Goal: Task Accomplishment & Management: Manage account settings

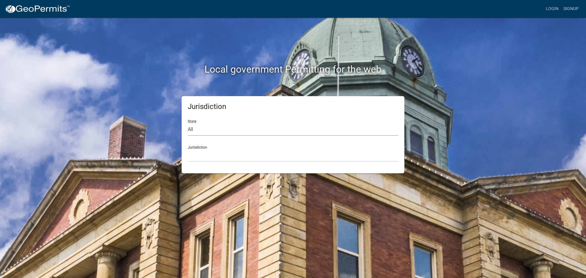
click at [188, 127] on select "All [US_STATE] [US_STATE] [US_STATE] [US_STATE] [US_STATE] [US_STATE] [US_STATE…" at bounding box center [293, 129] width 210 height 13
select select "[US_STATE]"
click at [188, 123] on select "All [US_STATE] [US_STATE] [US_STATE] [US_STATE] [US_STATE] [US_STATE] [US_STATE…" at bounding box center [293, 129] width 210 height 13
click at [203, 149] on select "City of [GEOGRAPHIC_DATA], [US_STATE] City of [GEOGRAPHIC_DATA], [US_STATE] Cit…" at bounding box center [293, 155] width 210 height 13
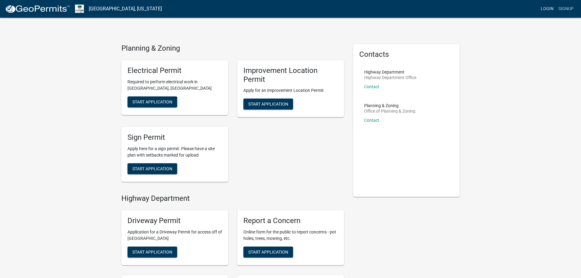
click at [549, 9] on link "Login" at bounding box center [547, 9] width 18 height 12
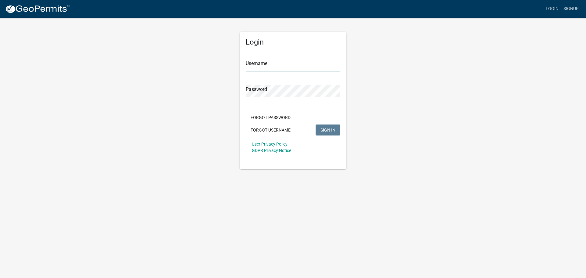
click at [262, 69] on input "Username" at bounding box center [292, 65] width 95 height 13
type input "bhamilton"
click at [320, 128] on button "SIGN IN" at bounding box center [327, 129] width 25 height 11
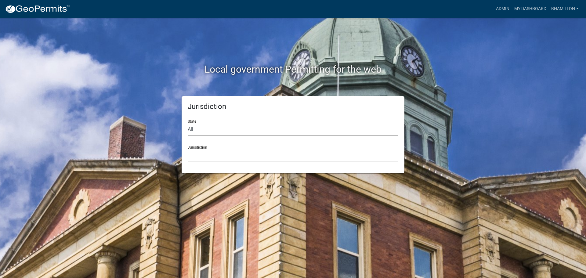
click at [194, 129] on select "All [US_STATE] [US_STATE] [US_STATE] [US_STATE] [US_STATE] [US_STATE] [US_STATE…" at bounding box center [293, 129] width 210 height 13
select select "[US_STATE]"
click at [188, 123] on select "All [US_STATE] [US_STATE] [US_STATE] [US_STATE] [US_STATE] [US_STATE] [US_STATE…" at bounding box center [293, 129] width 210 height 13
click at [198, 145] on div "Jurisdiction City of [GEOGRAPHIC_DATA], [US_STATE] City of [GEOGRAPHIC_DATA], […" at bounding box center [293, 151] width 210 height 21
click at [501, 8] on link "Admin" at bounding box center [502, 9] width 18 height 12
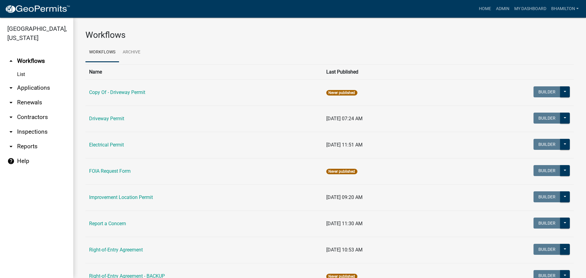
click at [37, 90] on link "arrow_drop_down Applications" at bounding box center [36, 88] width 73 height 15
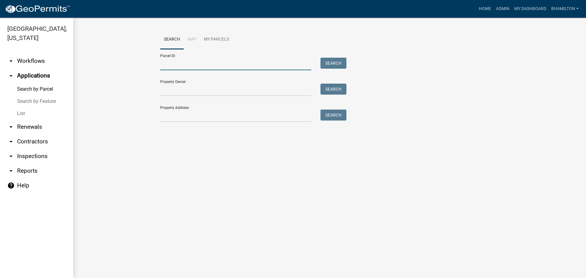
click at [190, 67] on input "Parcel ID:" at bounding box center [235, 64] width 151 height 13
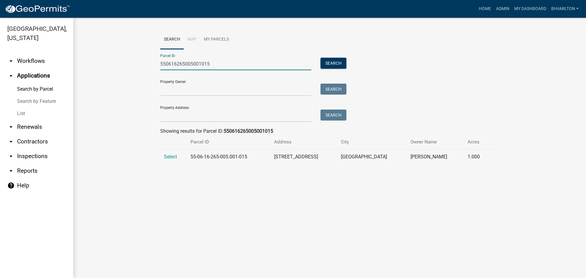
type input "550616265005001015"
click at [174, 160] on td "Select" at bounding box center [173, 156] width 27 height 15
click at [173, 157] on span "Select" at bounding box center [170, 157] width 13 height 6
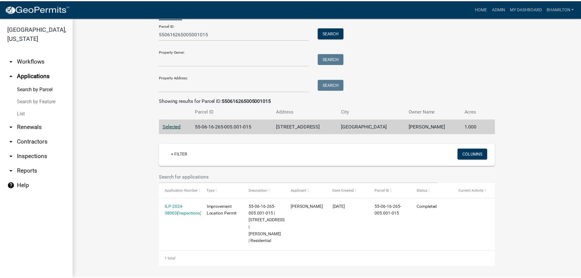
scroll to position [31, 0]
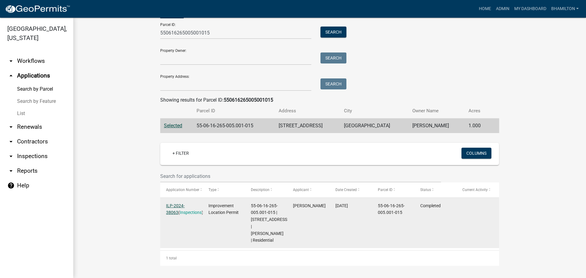
click at [179, 205] on link "ILP-2024-38063" at bounding box center [175, 209] width 19 height 12
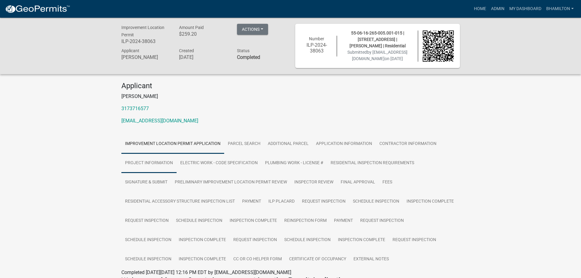
click at [147, 170] on link "Project Information" at bounding box center [148, 163] width 55 height 20
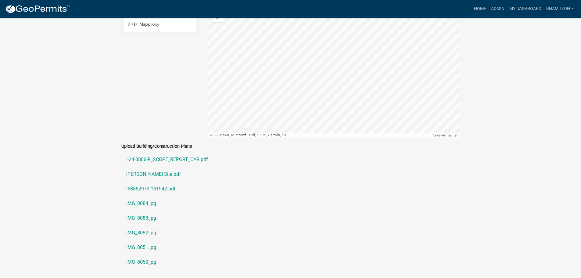
scroll to position [1311, 0]
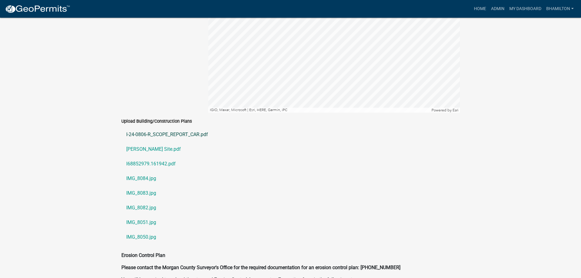
click at [164, 132] on link "I-24-0806-R_SCOPE_REPORT_CAR.pdf" at bounding box center [290, 134] width 339 height 15
